Goal: Task Accomplishment & Management: Complete application form

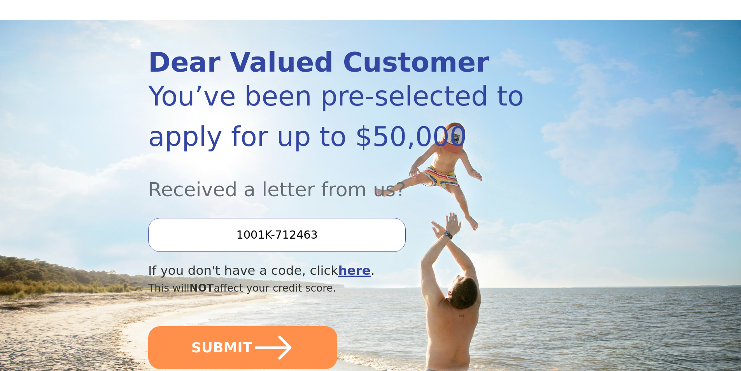
scroll to position [78, 0]
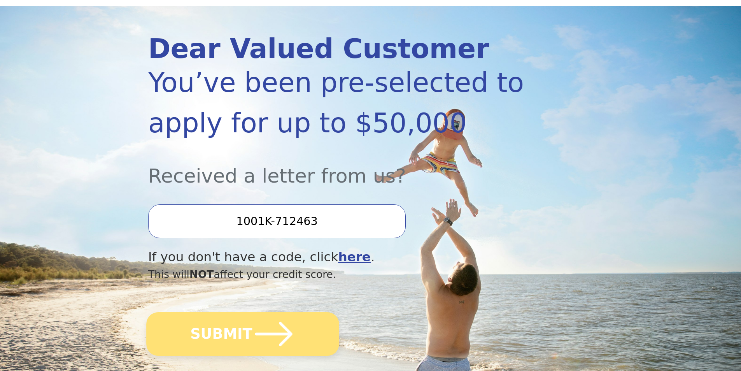
click at [244, 327] on button "SUBMIT" at bounding box center [242, 334] width 193 height 44
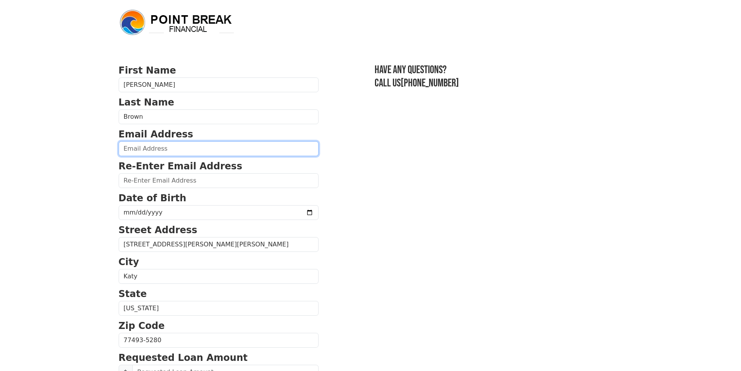
click at [163, 148] on input "email" at bounding box center [219, 148] width 200 height 15
type input "[EMAIL_ADDRESS][DOMAIN_NAME]"
type input "bbrown4900@yahoo.com"
type input "(832) 250-2729"
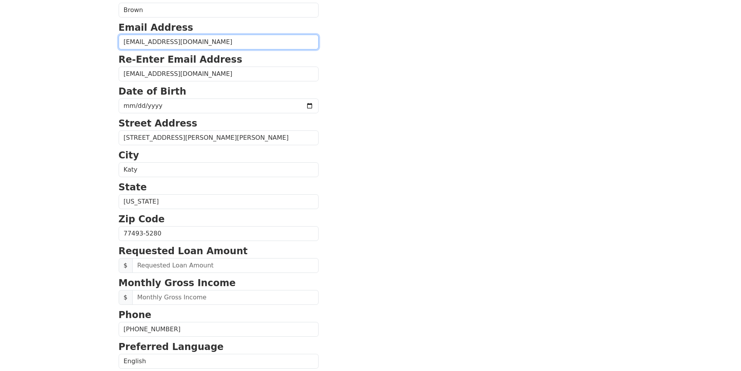
scroll to position [93, 0]
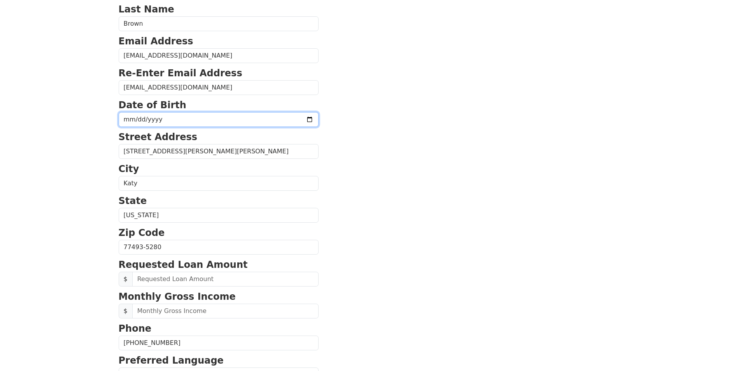
click at [288, 118] on input "date" at bounding box center [219, 119] width 200 height 15
click at [159, 122] on input "2025-09-06" at bounding box center [219, 119] width 200 height 15
click at [286, 117] on input "2025-09-06" at bounding box center [219, 119] width 200 height 15
type input "1961-09-06"
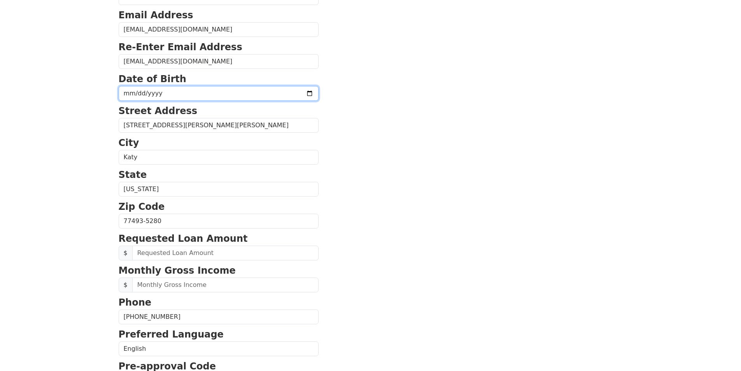
scroll to position [132, 0]
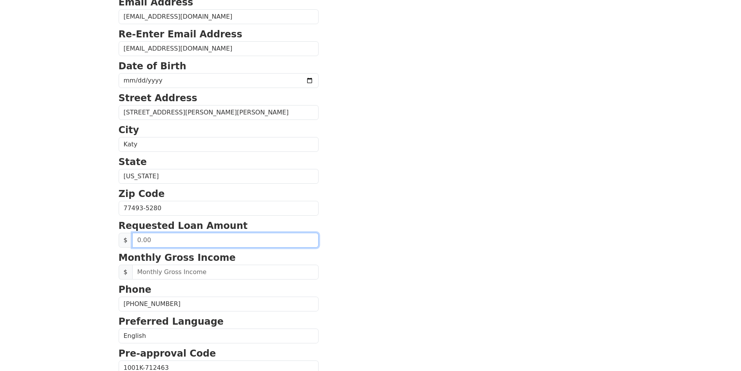
click at [136, 239] on input "text" at bounding box center [225, 240] width 186 height 15
type input "20,000.00"
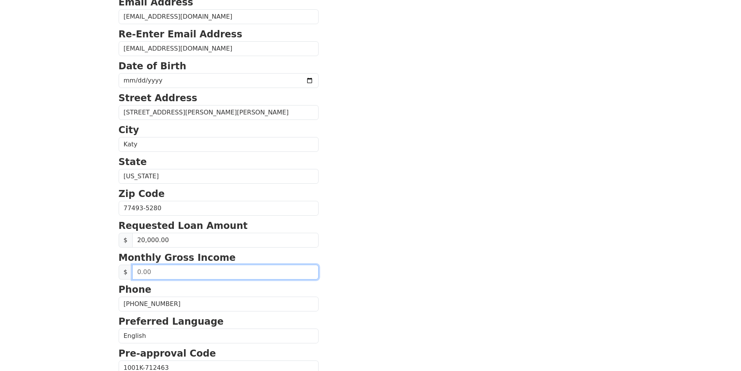
click at [144, 273] on input "text" at bounding box center [225, 271] width 186 height 15
type input "6,500.00"
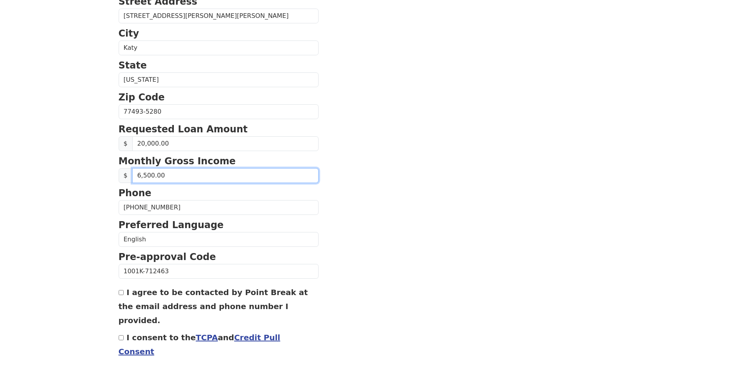
scroll to position [249, 0]
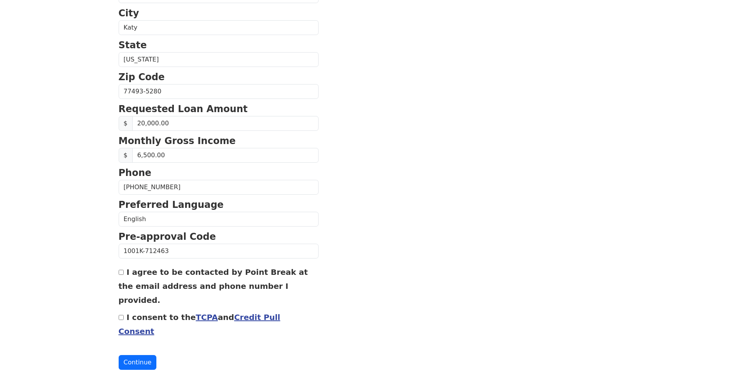
click at [121, 274] on input "I agree to be contacted by Point Break at the email address and phone number I …" at bounding box center [121, 272] width 5 height 5
checkbox input "true"
click at [122, 315] on input "I consent to the TCPA and Credit Pull Consent" at bounding box center [121, 317] width 5 height 5
checkbox input "true"
click at [131, 355] on button "Continue" at bounding box center [138, 362] width 38 height 15
